Goal: Task Accomplishment & Management: Manage account settings

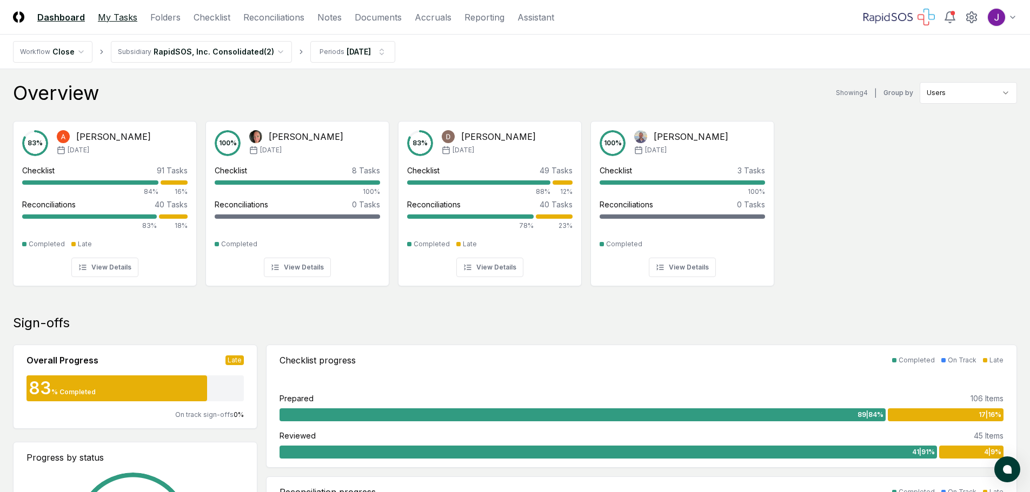
click at [124, 17] on link "My Tasks" at bounding box center [117, 17] width 39 height 13
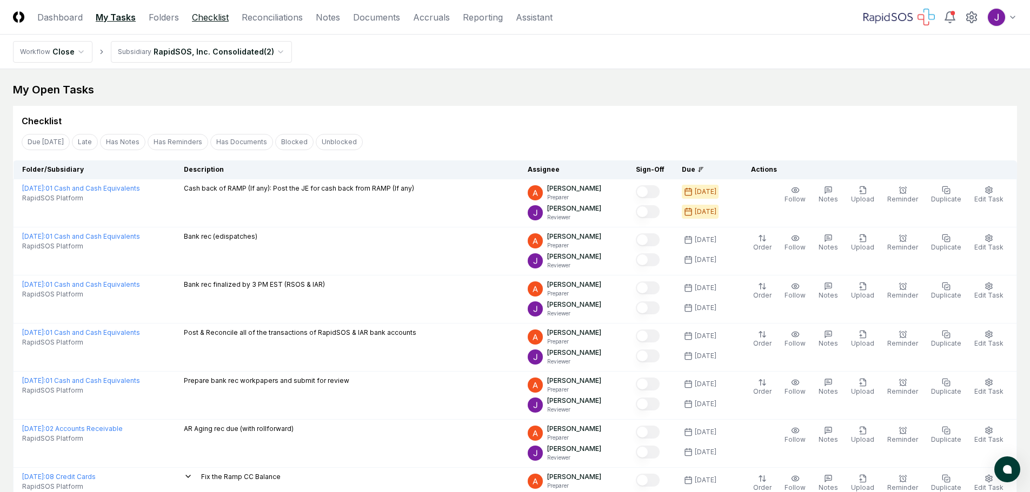
click at [217, 15] on link "Checklist" at bounding box center [210, 17] width 37 height 13
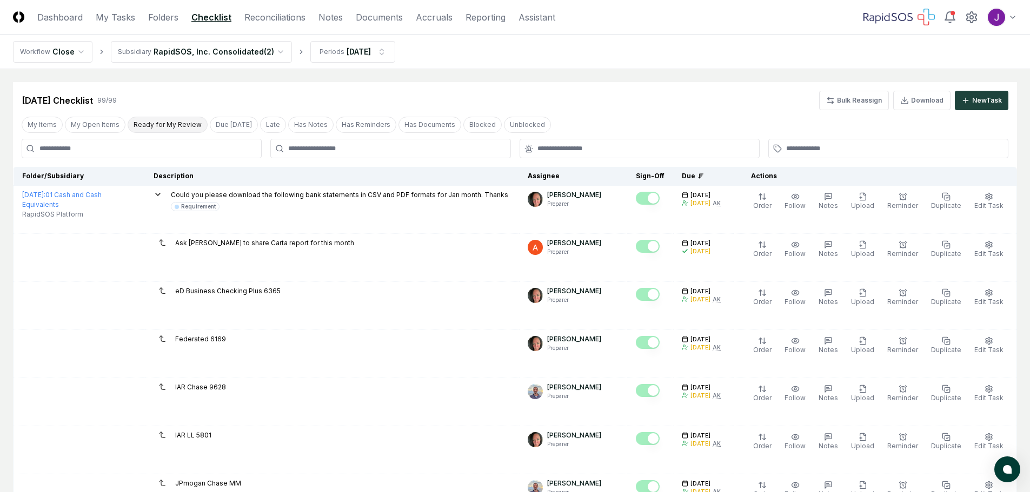
click at [186, 128] on button "Ready for My Review" at bounding box center [168, 125] width 80 height 16
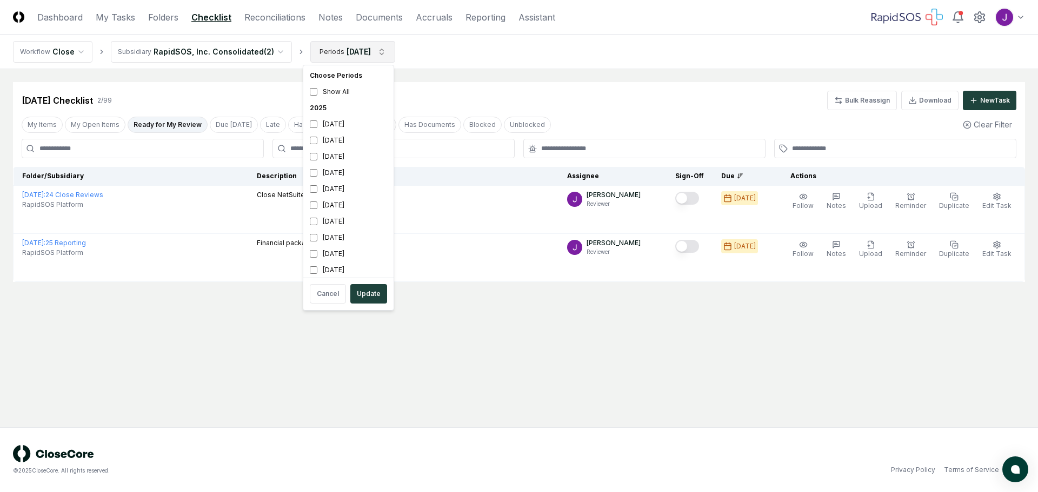
click at [373, 53] on html "CloseCore Dashboard My Tasks Folders Checklist Reconciliations Notes Documents …" at bounding box center [519, 246] width 1038 height 492
click at [700, 197] on html "CloseCore Dashboard My Tasks Folders Checklist Reconciliations Notes Documents …" at bounding box center [519, 246] width 1038 height 492
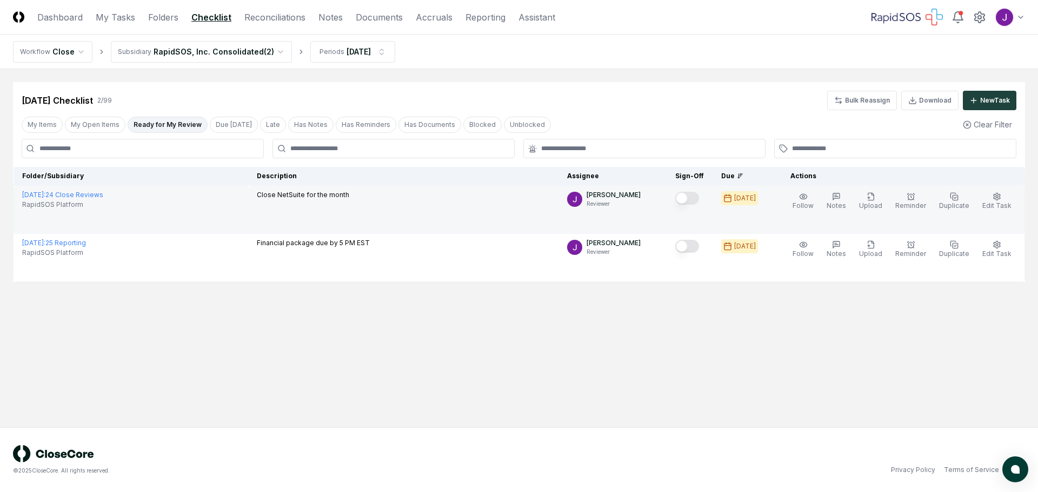
click at [698, 197] on button "Mark complete" at bounding box center [687, 198] width 24 height 13
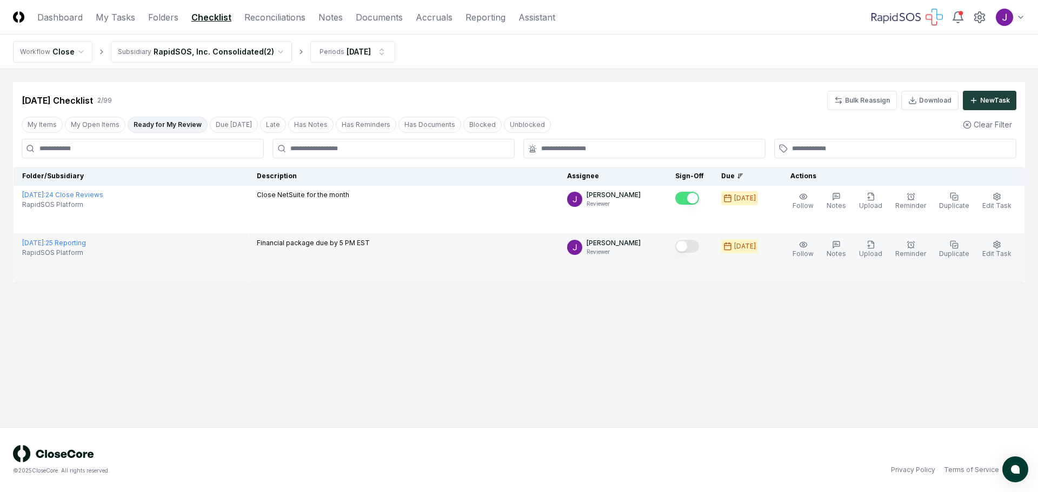
click at [698, 251] on button "Mark complete" at bounding box center [687, 246] width 24 height 13
click at [346, 53] on html "CloseCore Dashboard My Tasks Folders Checklist Reconciliations Notes Documents …" at bounding box center [519, 246] width 1038 height 492
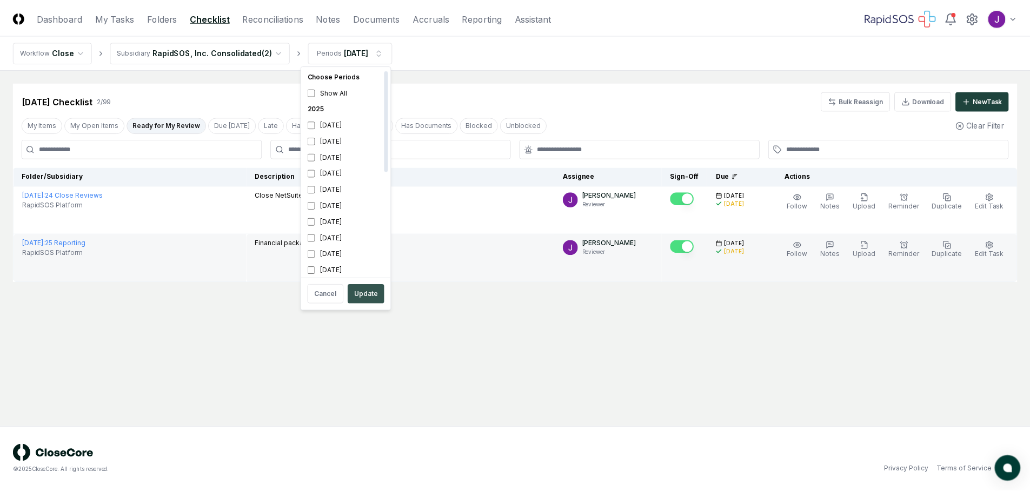
scroll to position [3, 0]
click at [364, 293] on button "Update" at bounding box center [368, 293] width 37 height 19
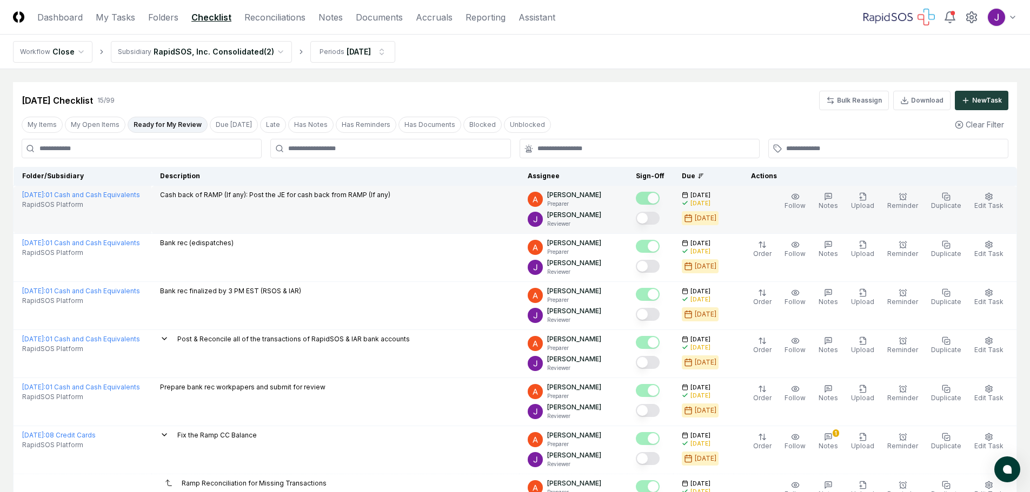
click at [659, 218] on button "Mark complete" at bounding box center [648, 218] width 24 height 13
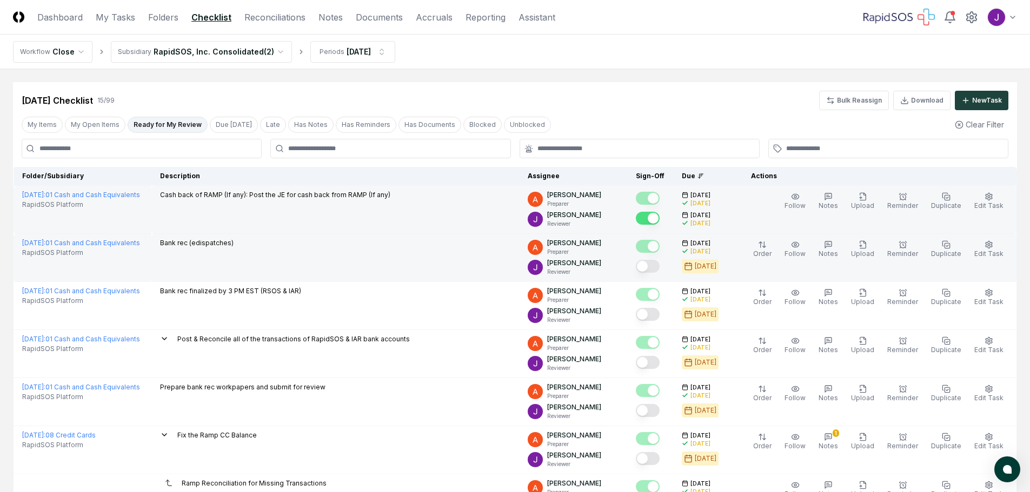
click at [659, 268] on button "Mark complete" at bounding box center [648, 266] width 24 height 13
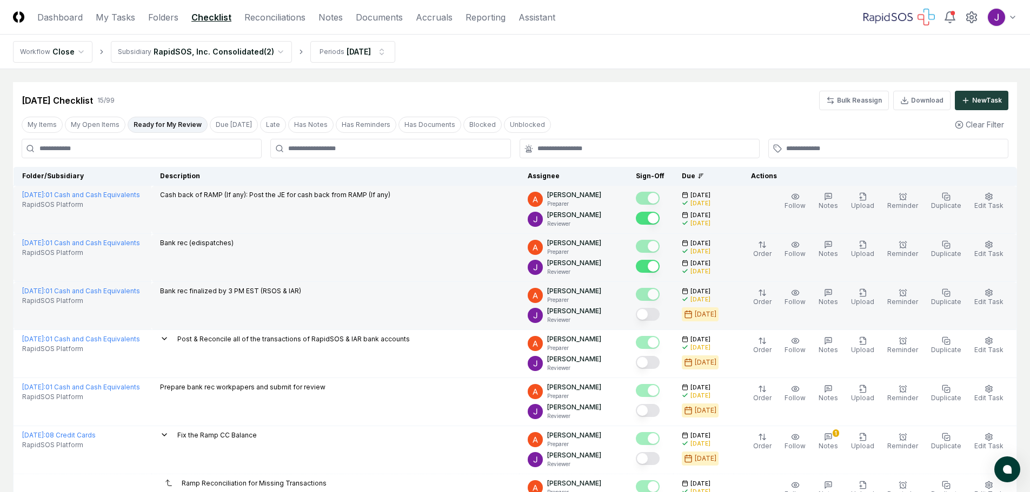
click at [659, 316] on button "Mark complete" at bounding box center [648, 314] width 24 height 13
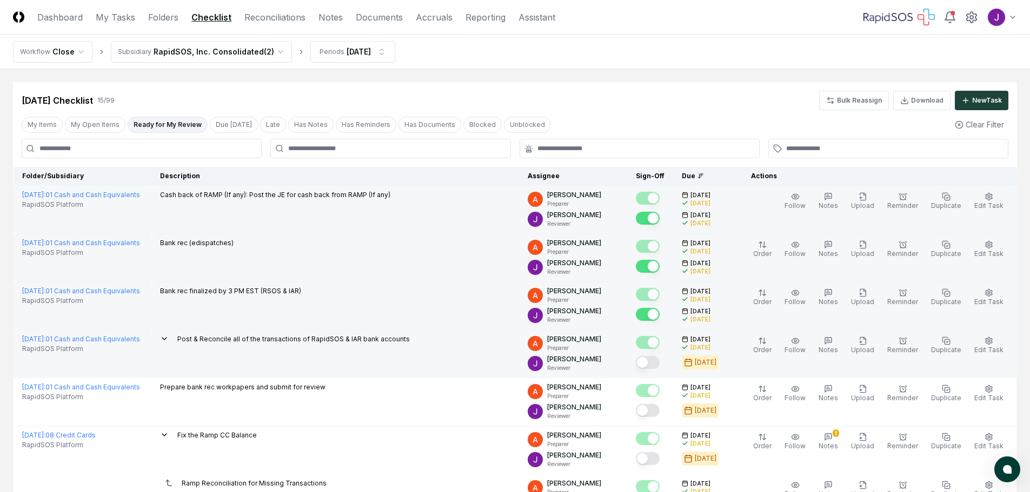
click at [659, 362] on button "Mark complete" at bounding box center [648, 362] width 24 height 13
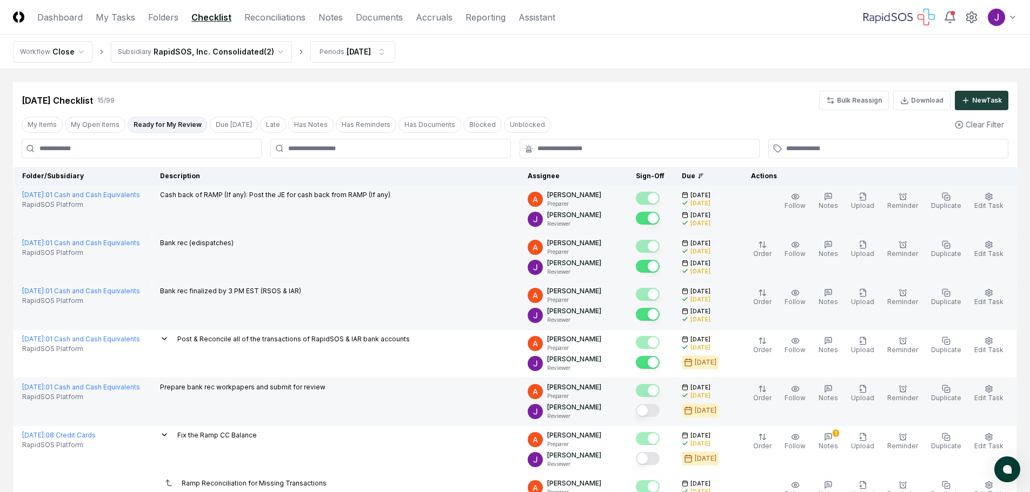
click at [659, 412] on button "Mark complete" at bounding box center [648, 410] width 24 height 13
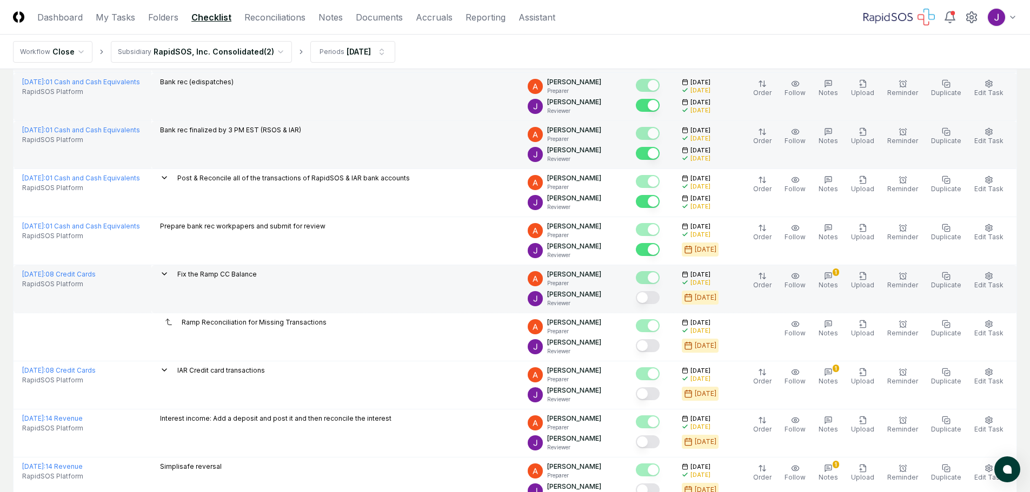
scroll to position [162, 0]
click at [659, 300] on button "Mark complete" at bounding box center [648, 296] width 24 height 13
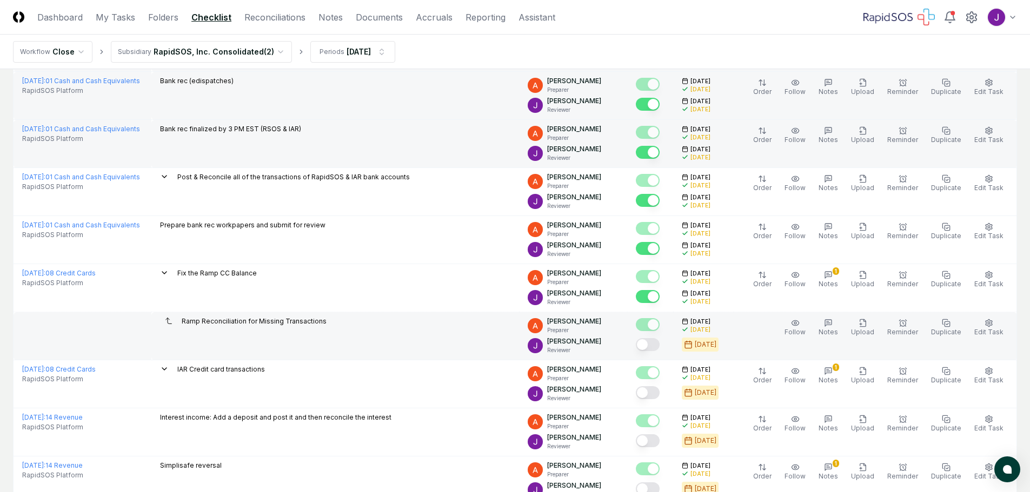
click at [658, 347] on button "Mark complete" at bounding box center [648, 344] width 24 height 13
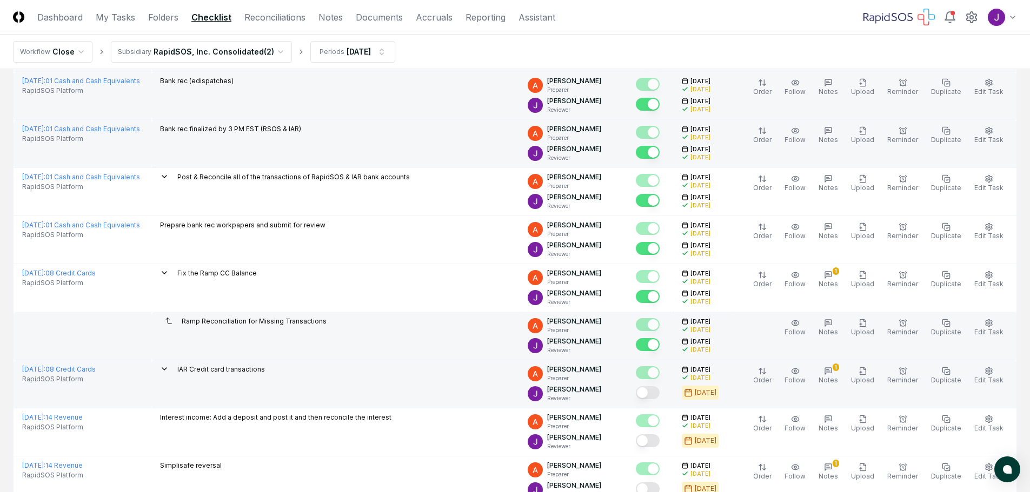
click at [654, 396] on button "Mark complete" at bounding box center [648, 392] width 24 height 13
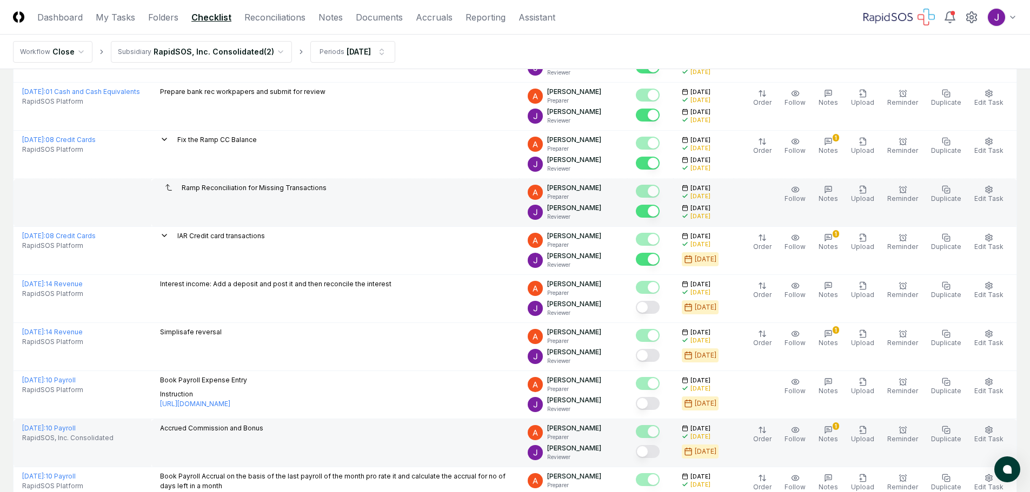
scroll to position [378, 0]
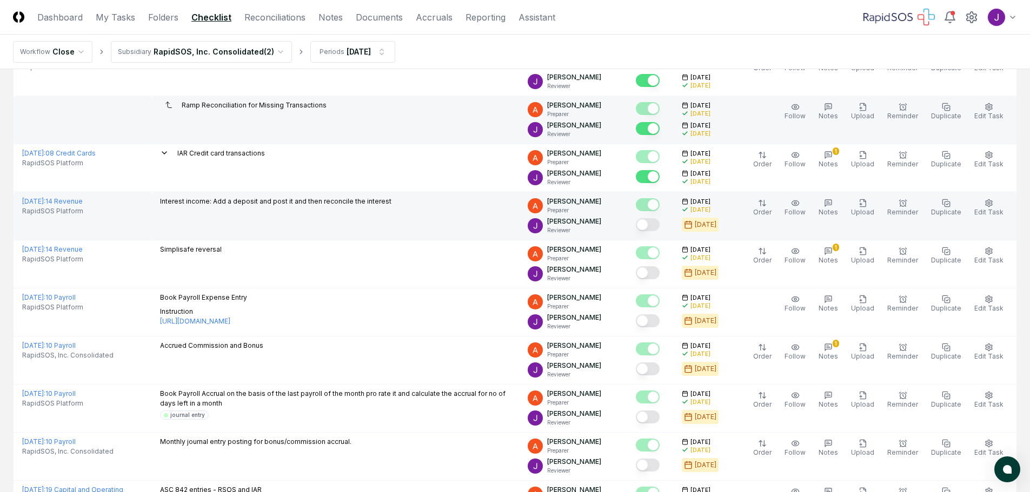
click at [659, 225] on button "Mark complete" at bounding box center [648, 224] width 24 height 13
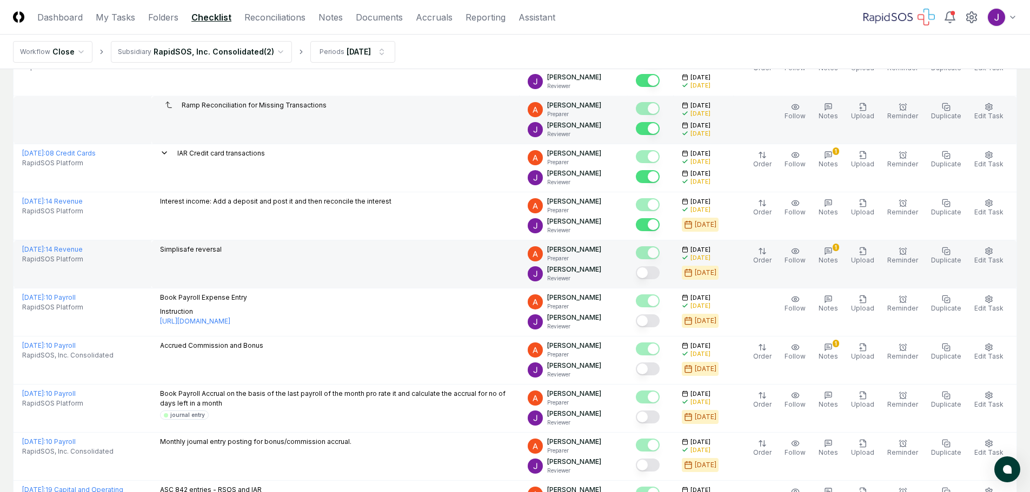
click at [659, 273] on button "Mark complete" at bounding box center [648, 272] width 24 height 13
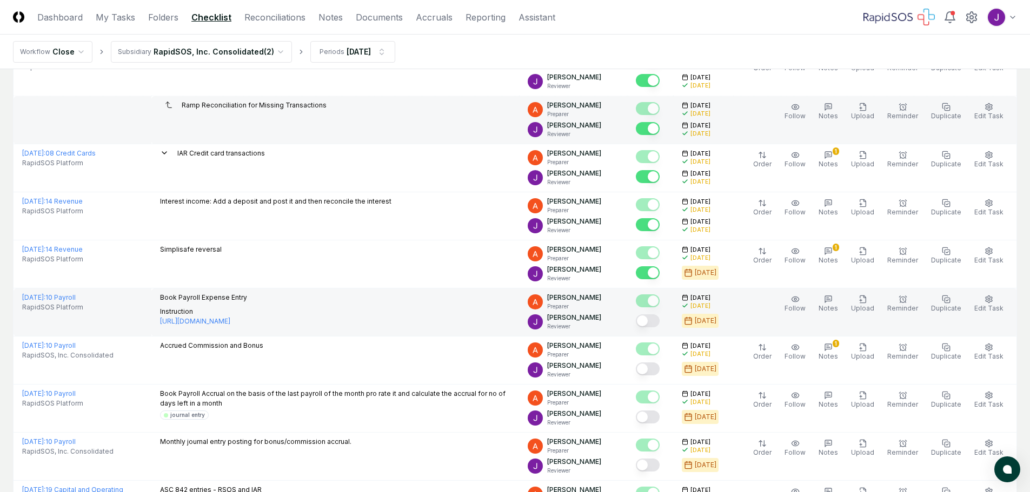
click at [659, 323] on button "Mark complete" at bounding box center [648, 321] width 24 height 13
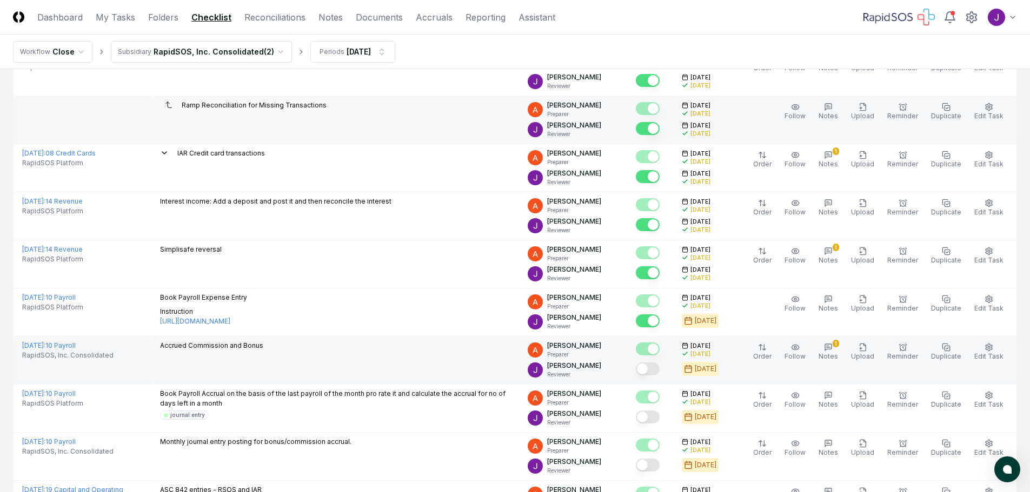
click at [659, 369] on button "Mark complete" at bounding box center [648, 369] width 24 height 13
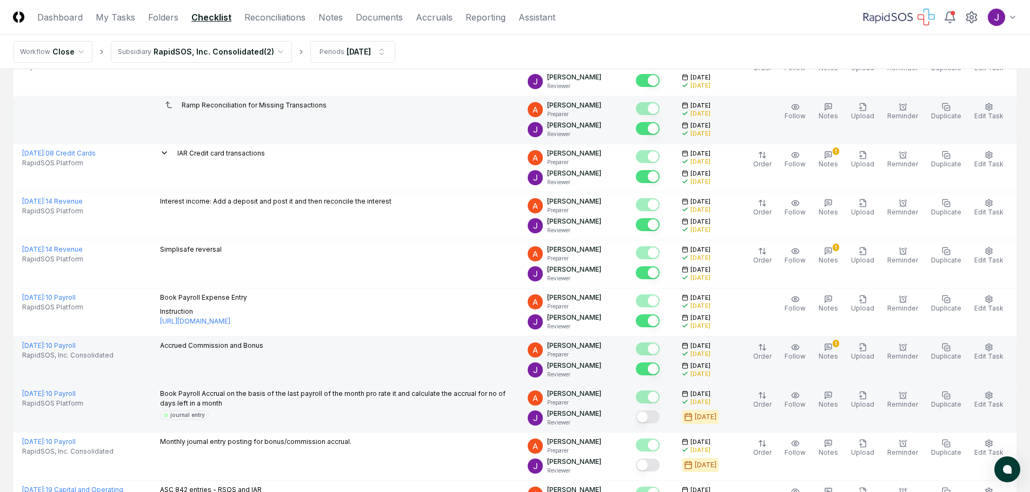
click at [657, 418] on button "Mark complete" at bounding box center [648, 417] width 24 height 13
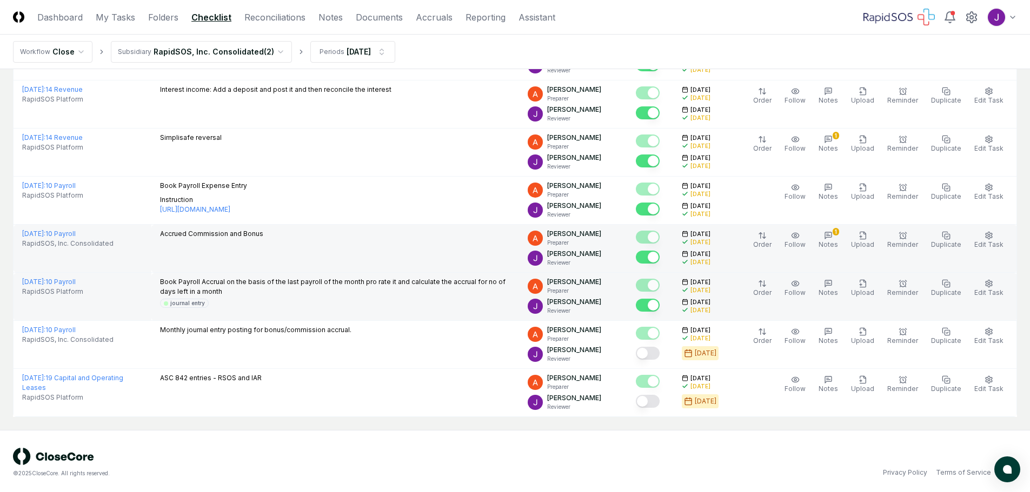
scroll to position [493, 0]
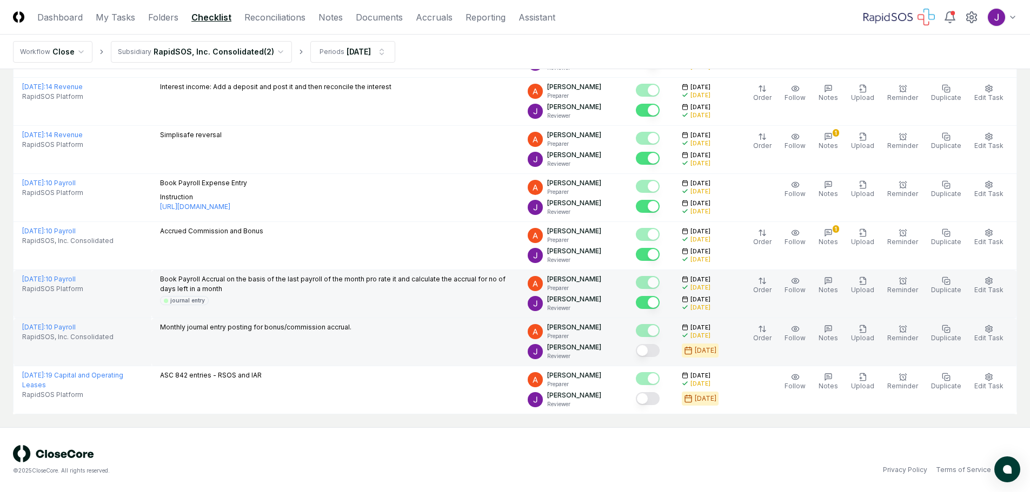
click at [653, 349] on button "Mark complete" at bounding box center [648, 350] width 24 height 13
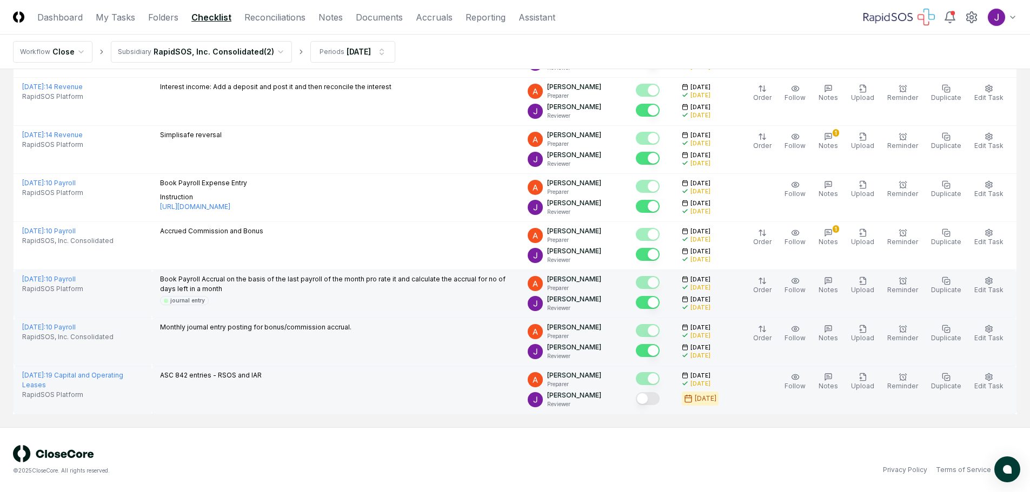
click at [659, 399] on button "Mark complete" at bounding box center [648, 398] width 24 height 13
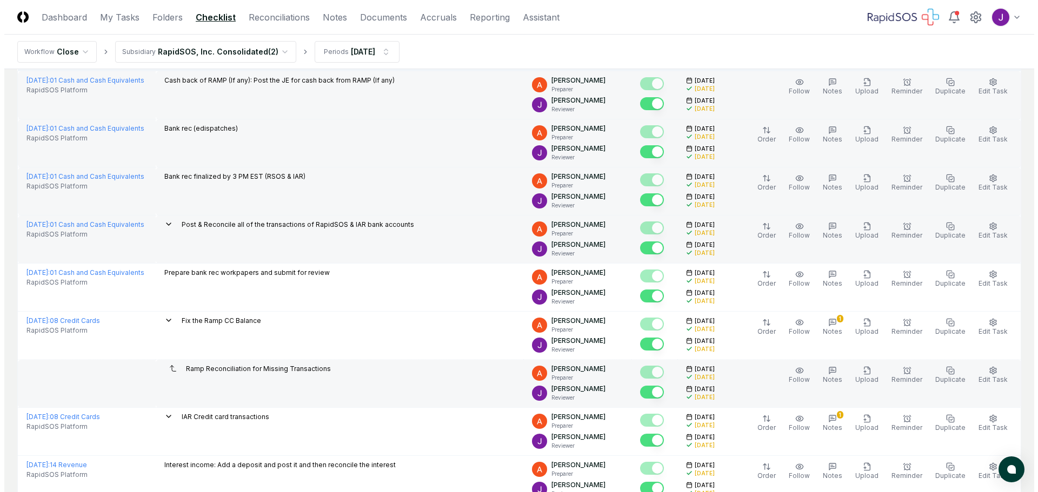
scroll to position [0, 0]
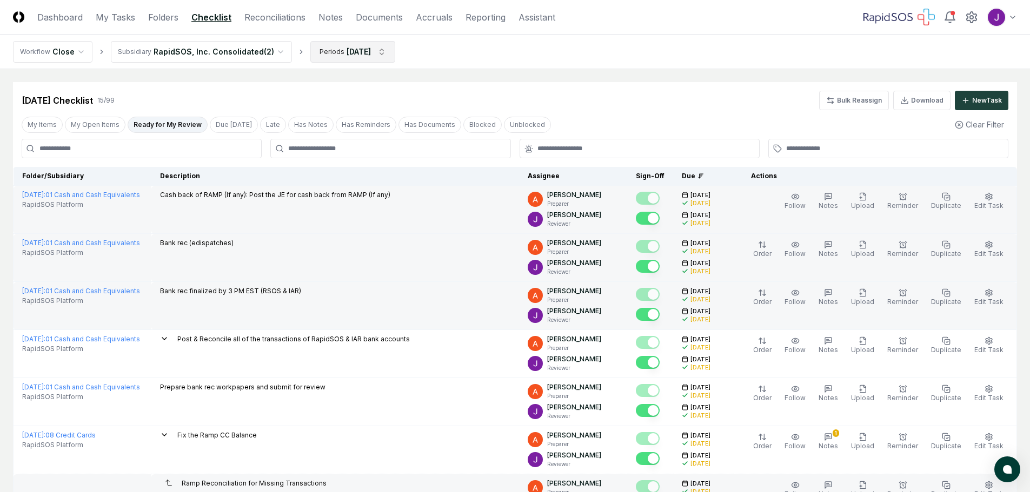
click at [340, 51] on html "CloseCore Dashboard My Tasks Folders Checklist Reconciliations Notes Documents …" at bounding box center [515, 492] width 1030 height 985
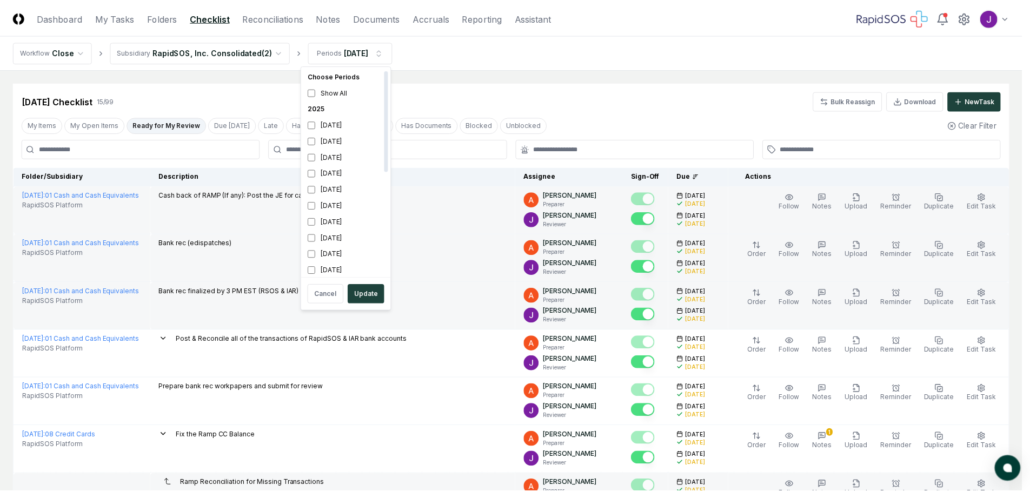
scroll to position [3, 0]
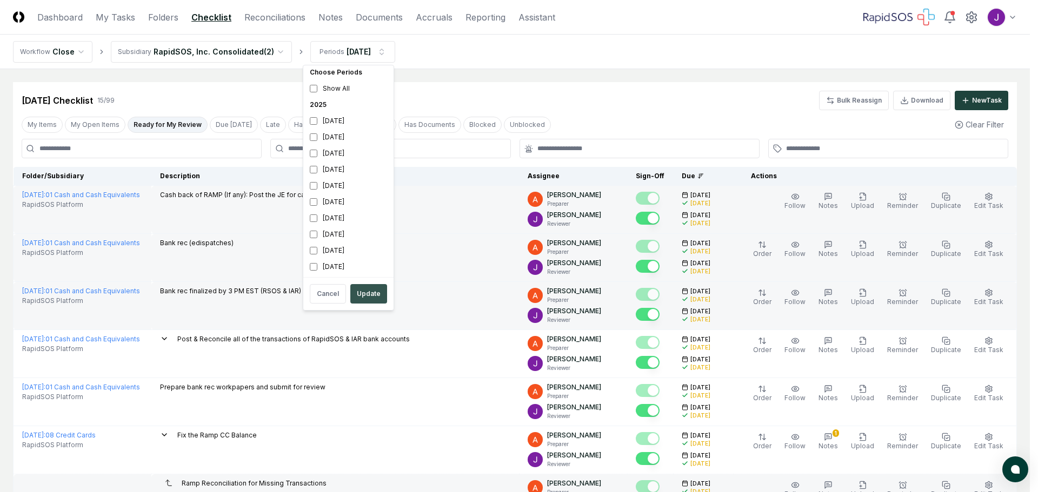
click at [372, 295] on button "Update" at bounding box center [368, 293] width 37 height 19
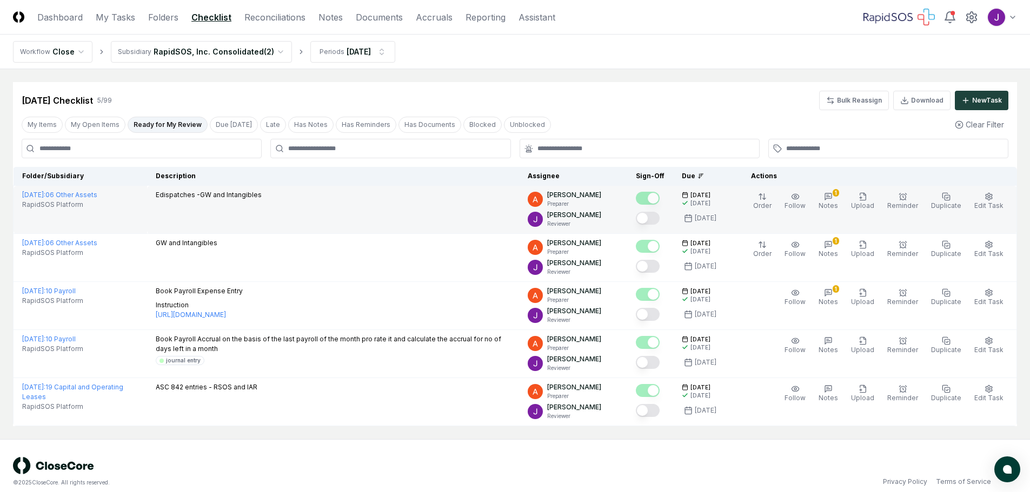
click at [659, 217] on button "Mark complete" at bounding box center [648, 218] width 24 height 13
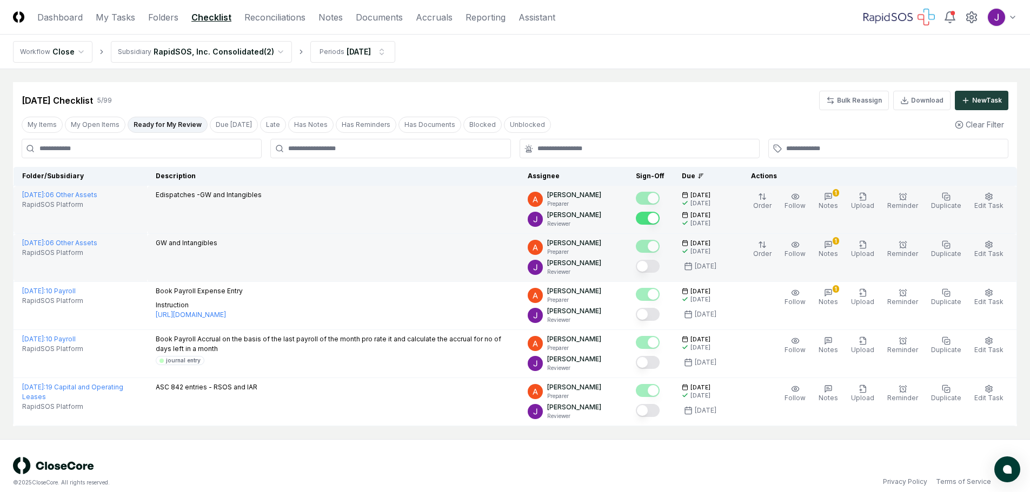
click at [659, 268] on button "Mark complete" at bounding box center [648, 266] width 24 height 13
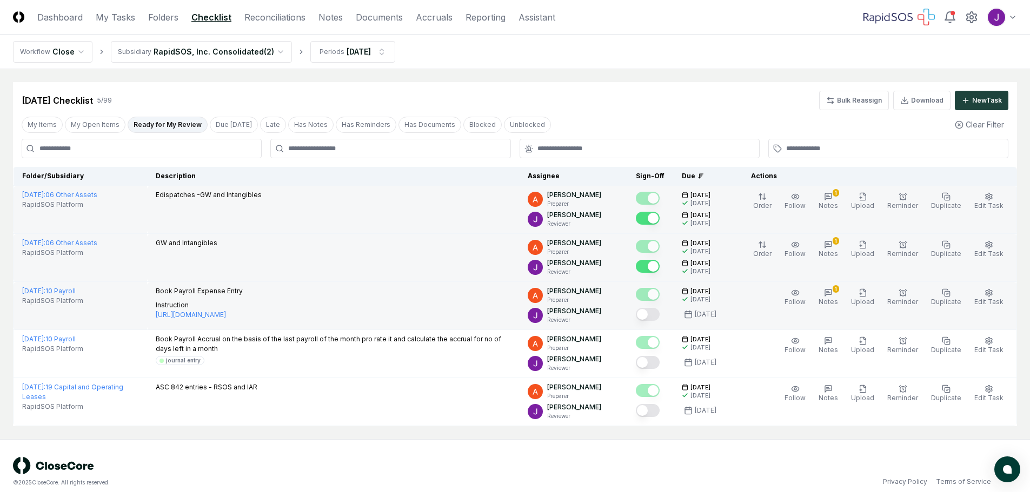
click at [656, 315] on button "Mark complete" at bounding box center [648, 314] width 24 height 13
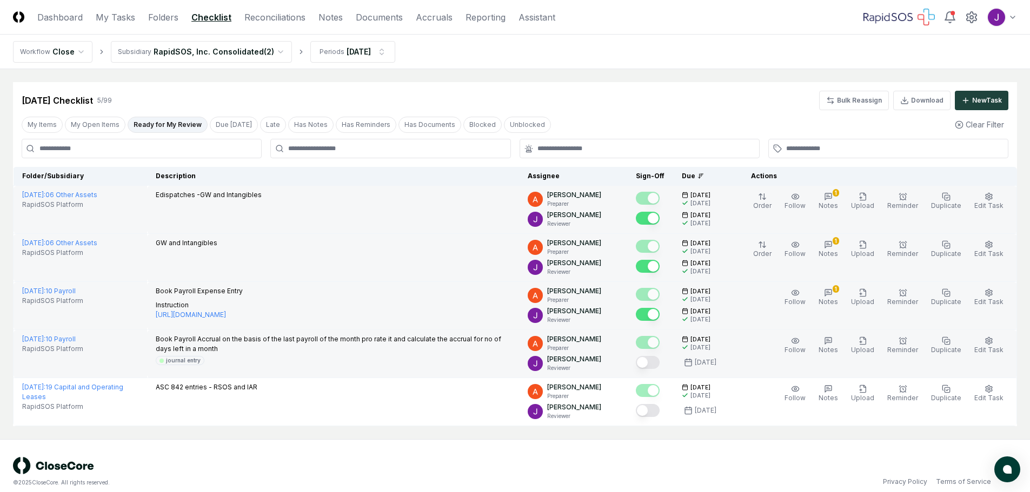
click at [652, 361] on button "Mark complete" at bounding box center [648, 362] width 24 height 13
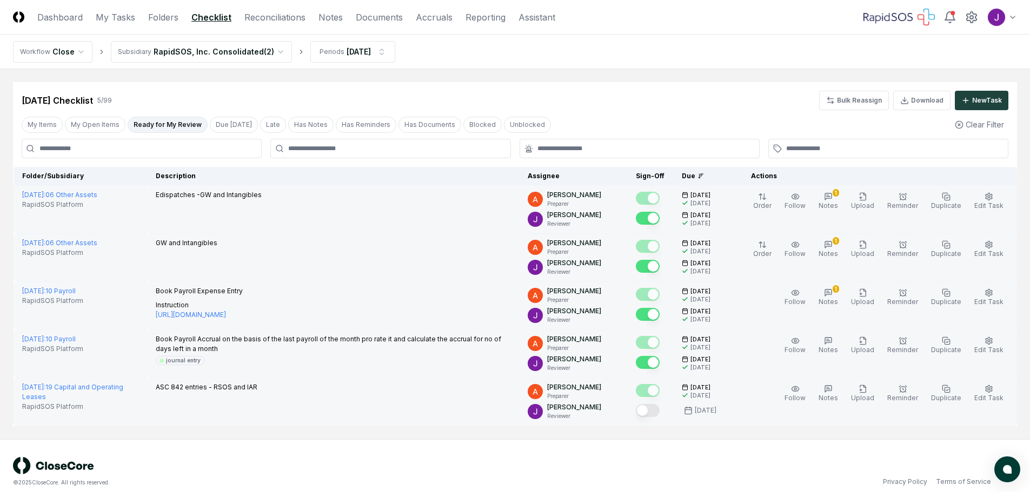
click at [658, 419] on div at bounding box center [650, 412] width 29 height 18
click at [658, 412] on button "Mark complete" at bounding box center [648, 410] width 24 height 13
click at [171, 17] on link "Folders" at bounding box center [163, 17] width 30 height 13
